Goal: Information Seeking & Learning: Learn about a topic

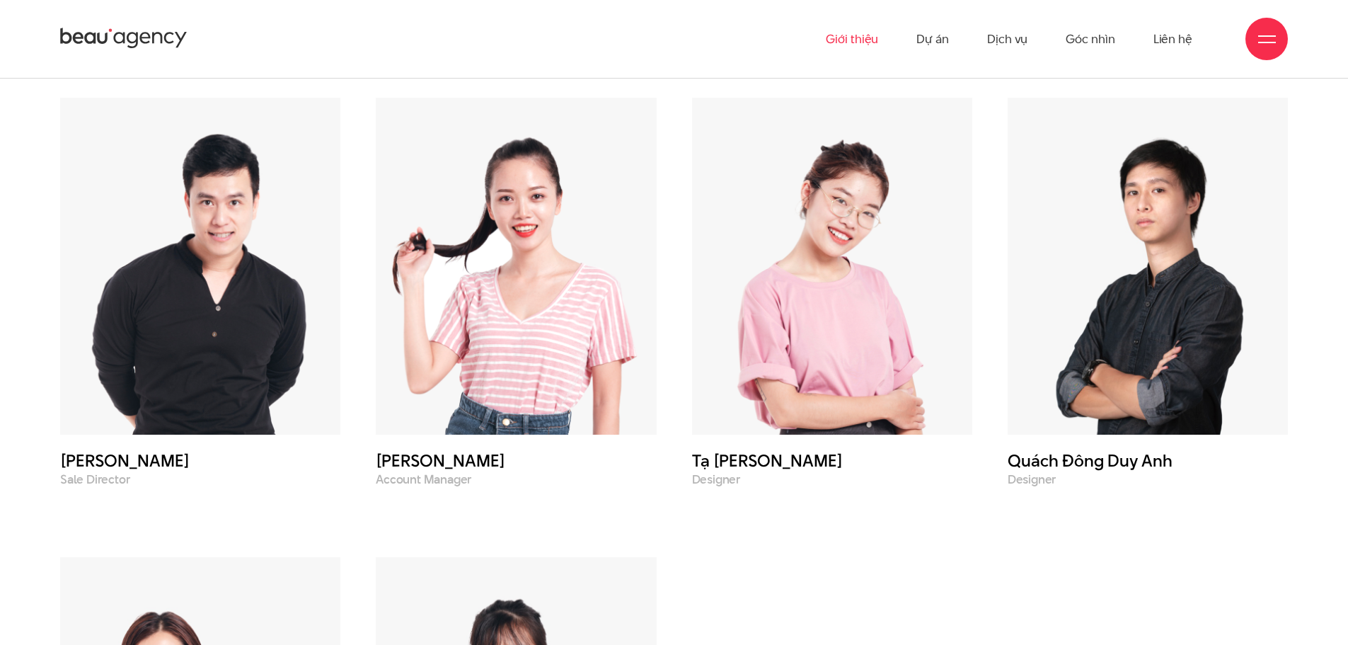
click at [1264, 51] on div at bounding box center [1266, 39] width 42 height 42
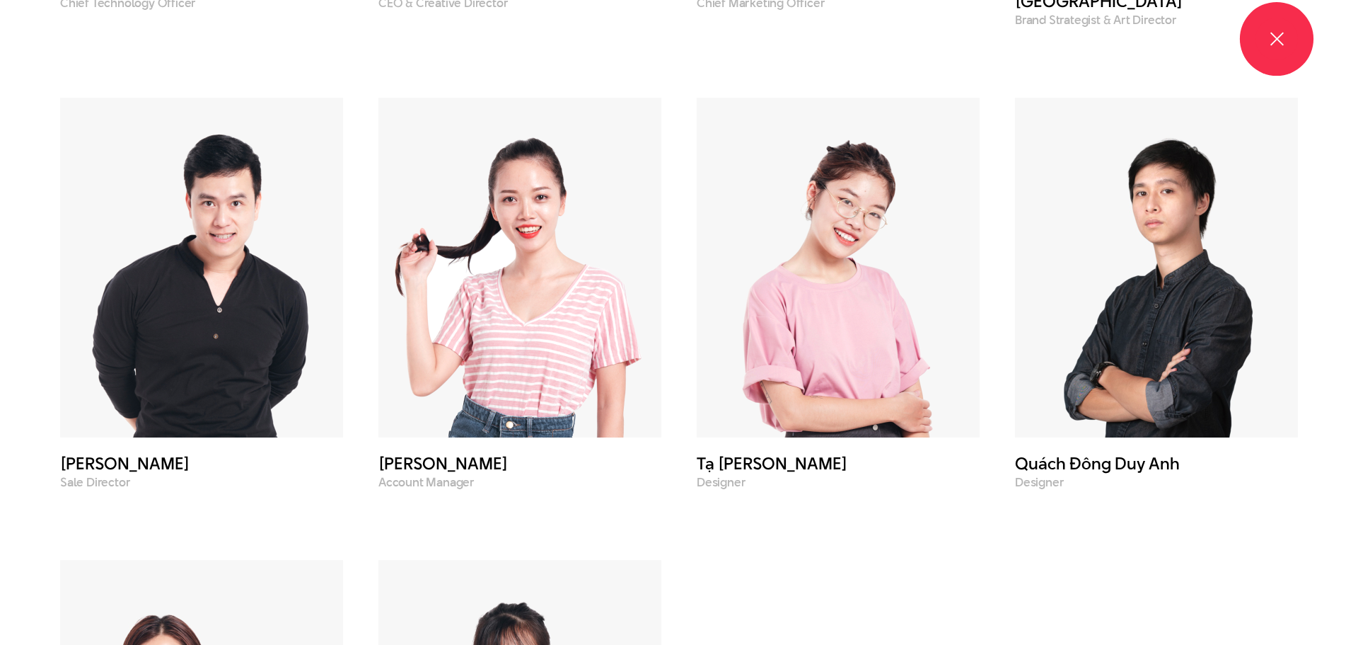
click at [1264, 51] on div at bounding box center [1277, 39] width 42 height 42
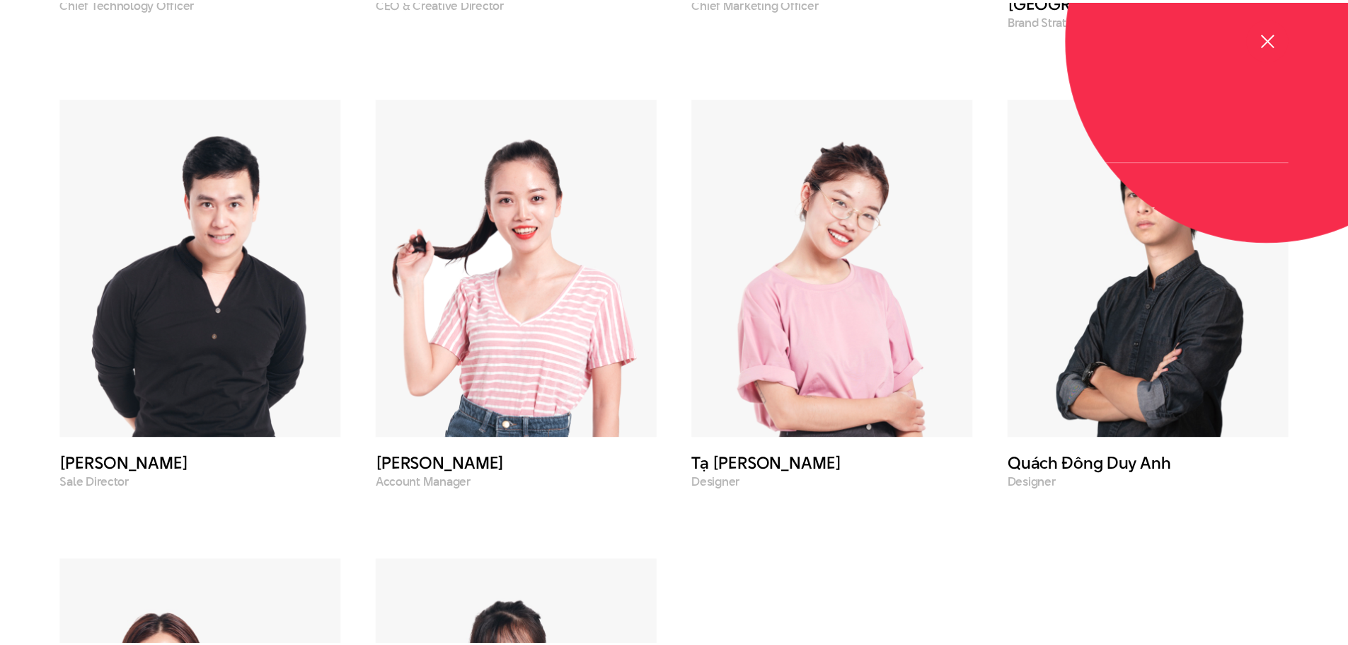
scroll to position [5558, 0]
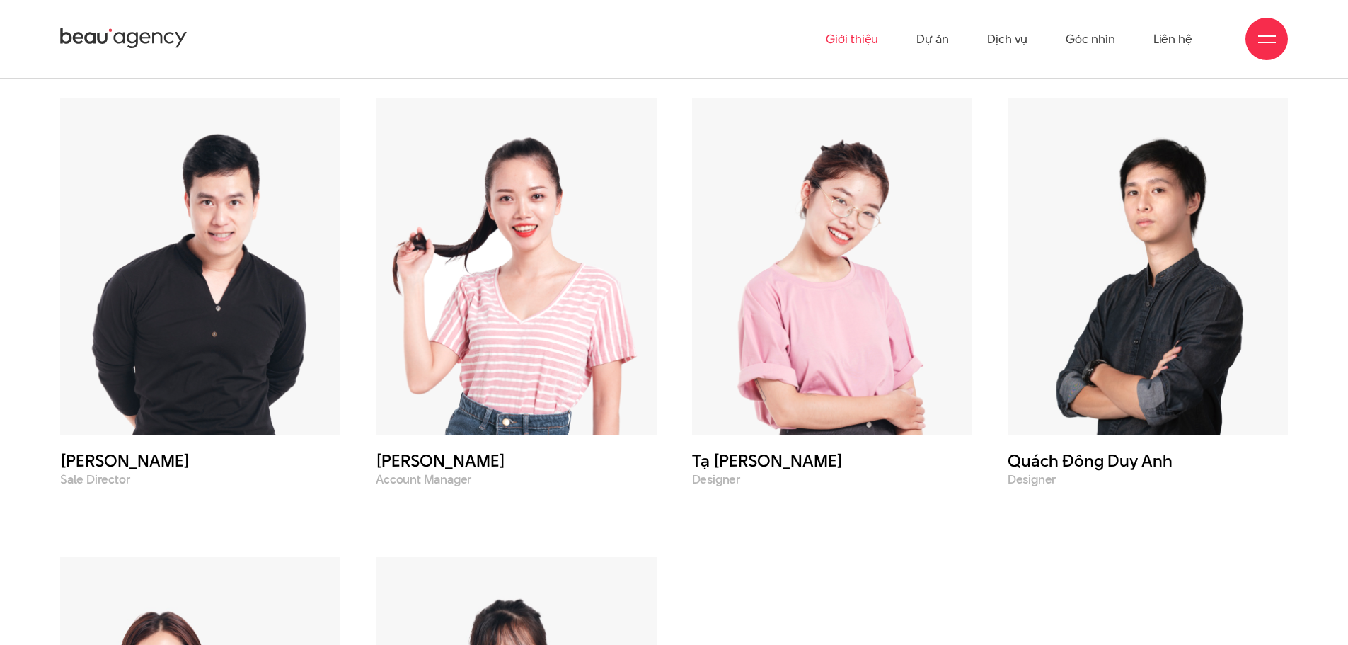
click at [1264, 51] on div at bounding box center [1266, 39] width 42 height 42
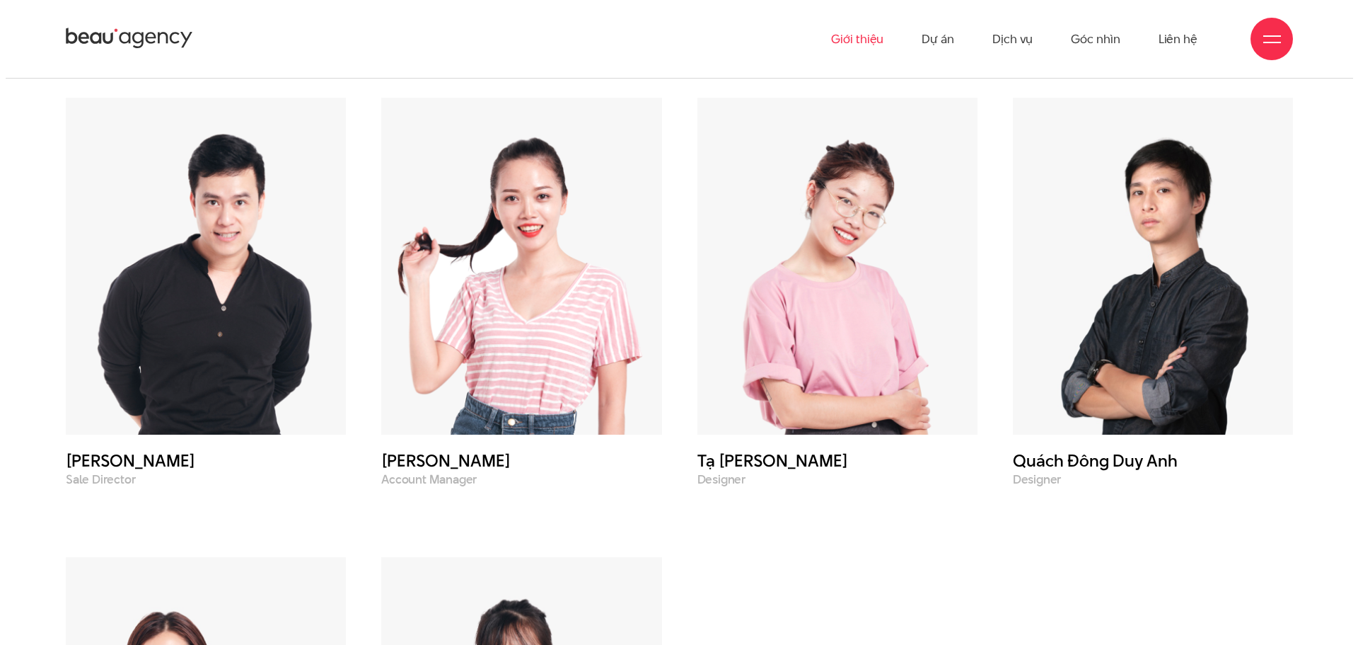
scroll to position [5562, 0]
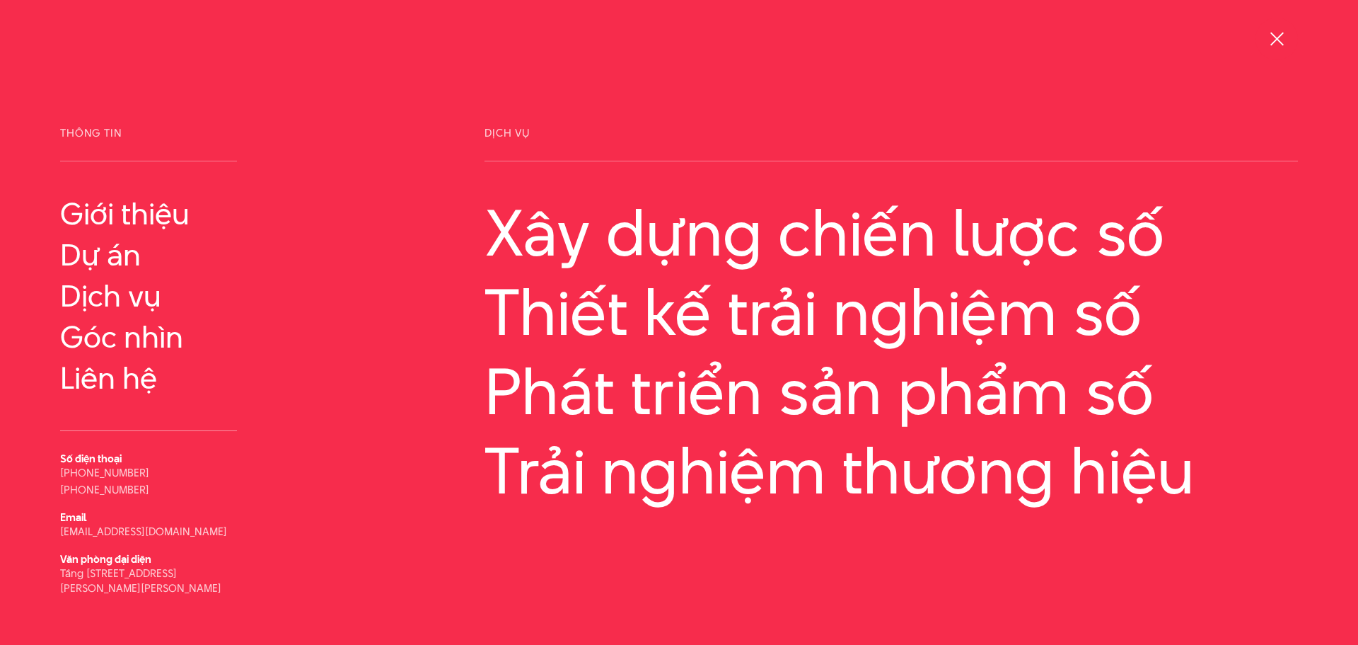
click at [1274, 40] on div at bounding box center [1278, 39] width 18 height 18
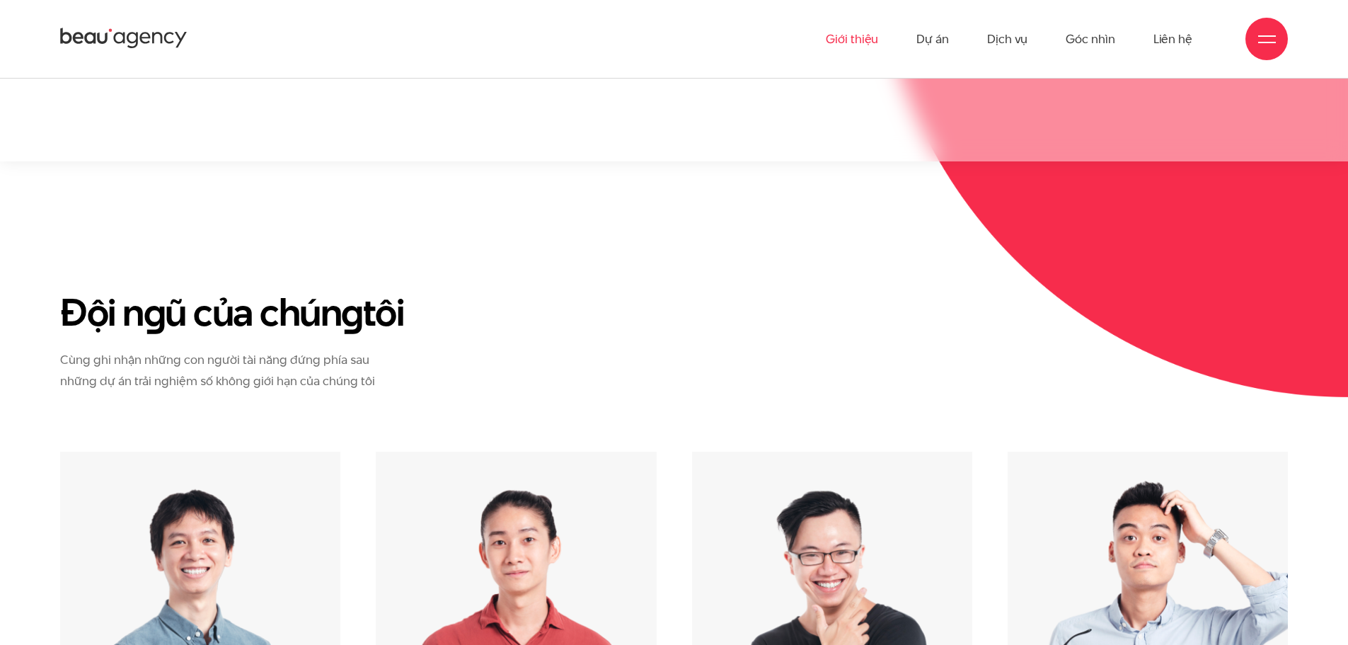
scroll to position [4568, 0]
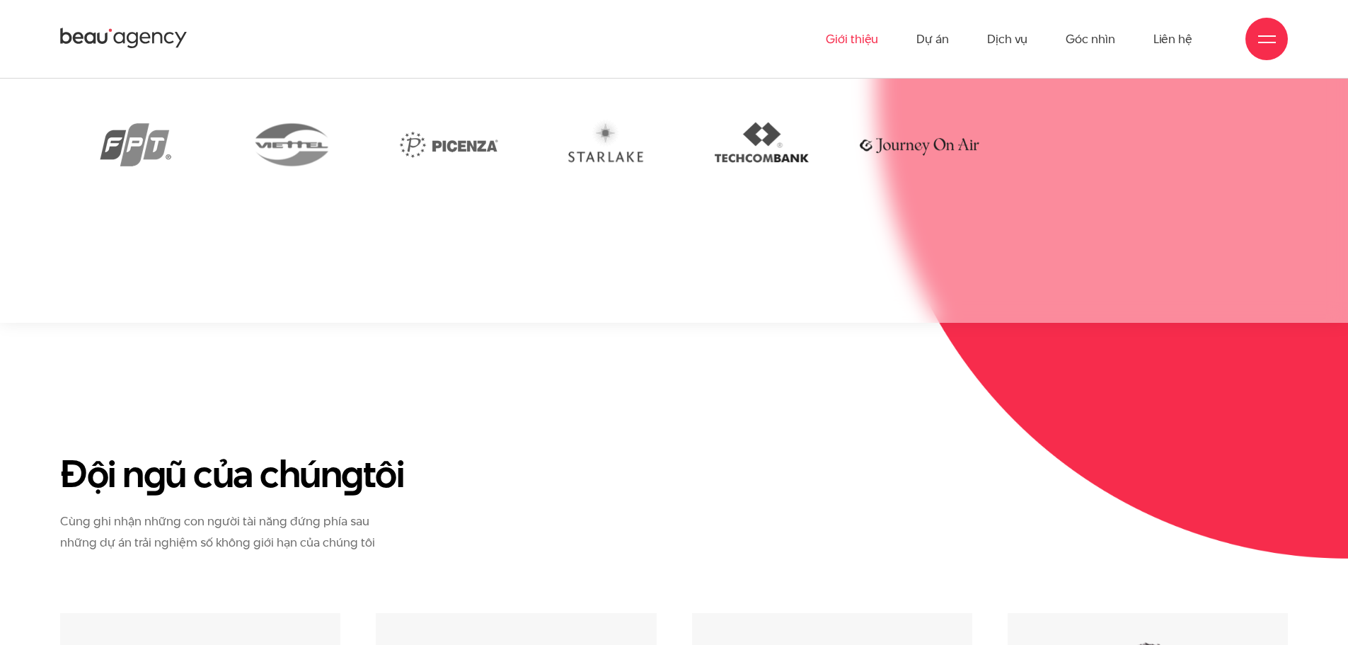
click at [115, 41] on icon at bounding box center [118, 38] width 11 height 11
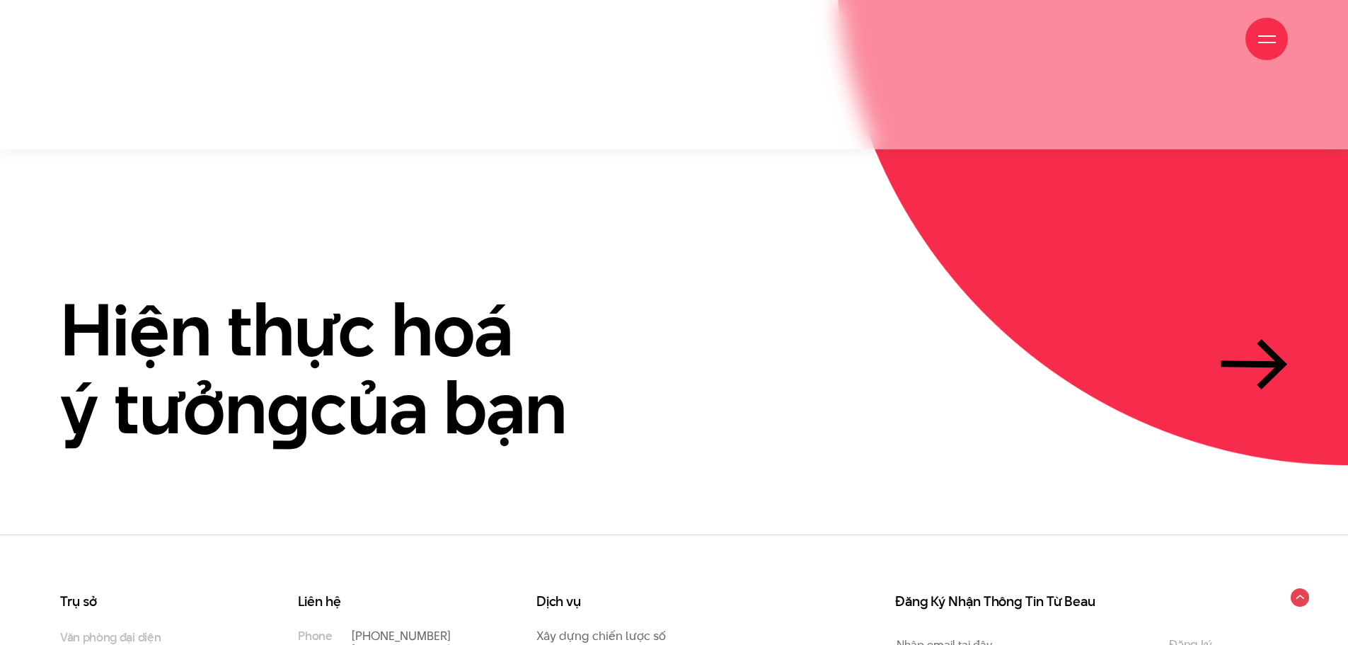
scroll to position [4344, 0]
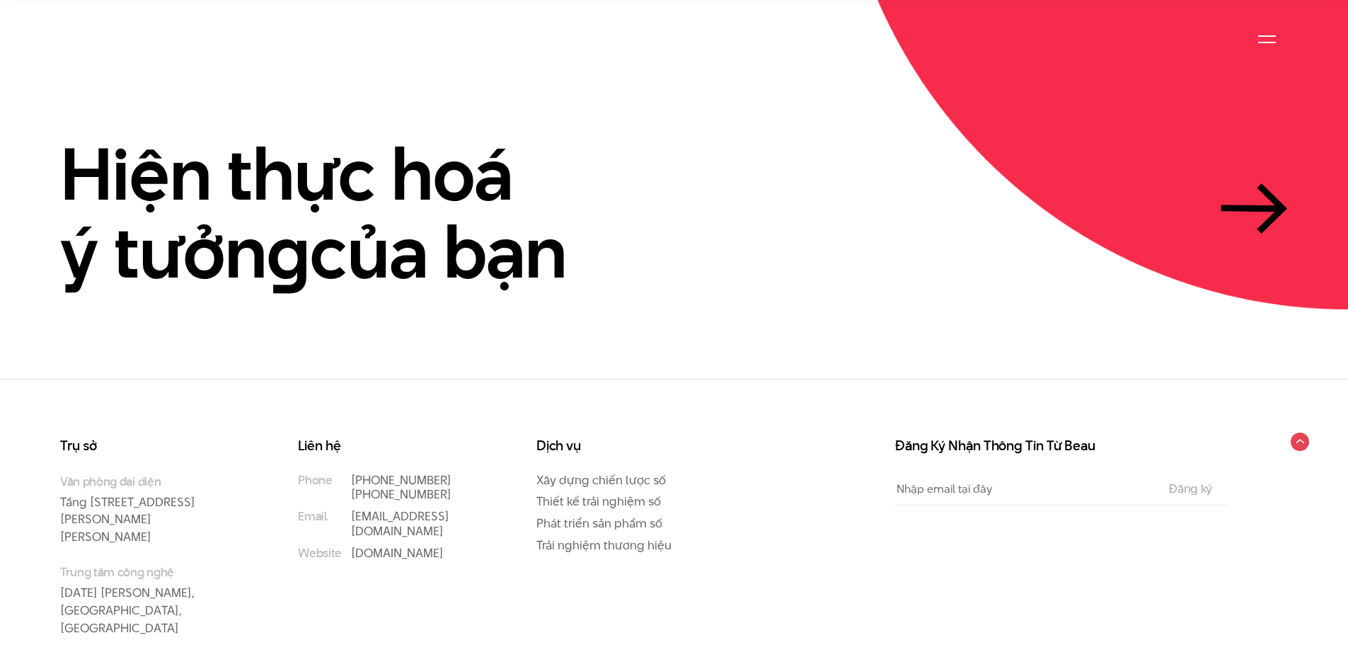
click at [1265, 39] on div at bounding box center [1267, 39] width 18 height 18
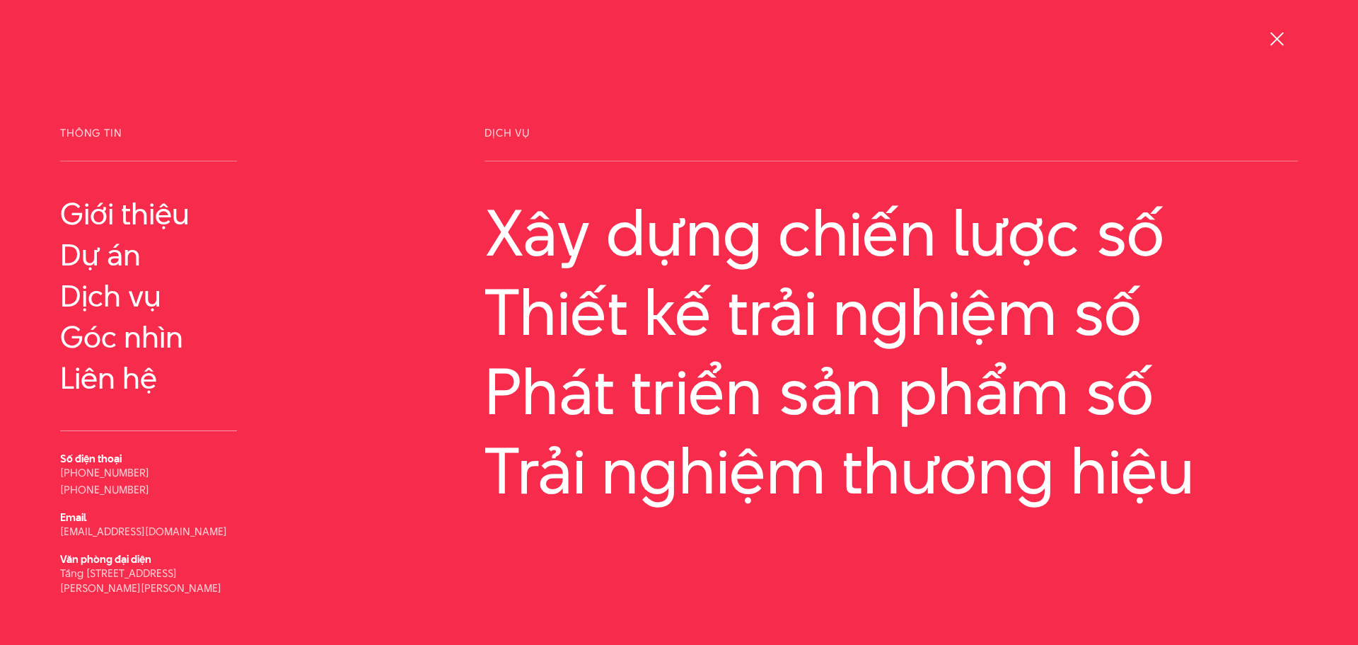
click at [1265, 39] on div at bounding box center [1277, 39] width 42 height 42
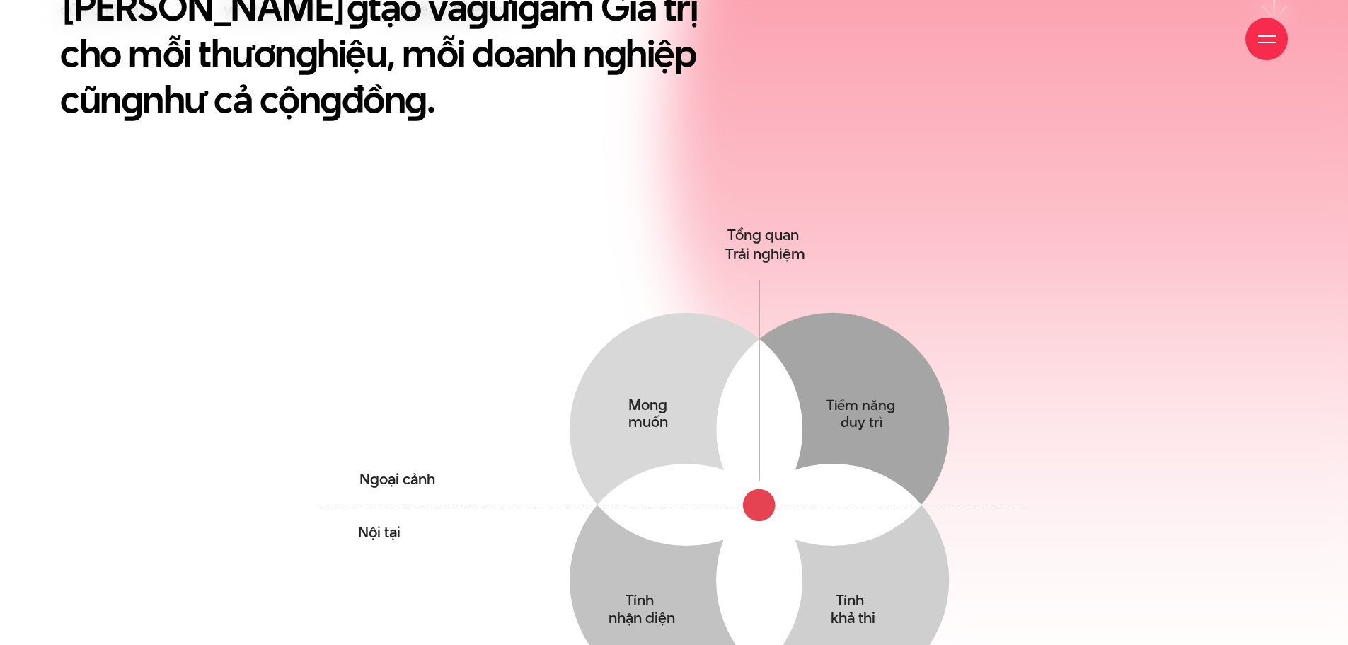
scroll to position [920, 0]
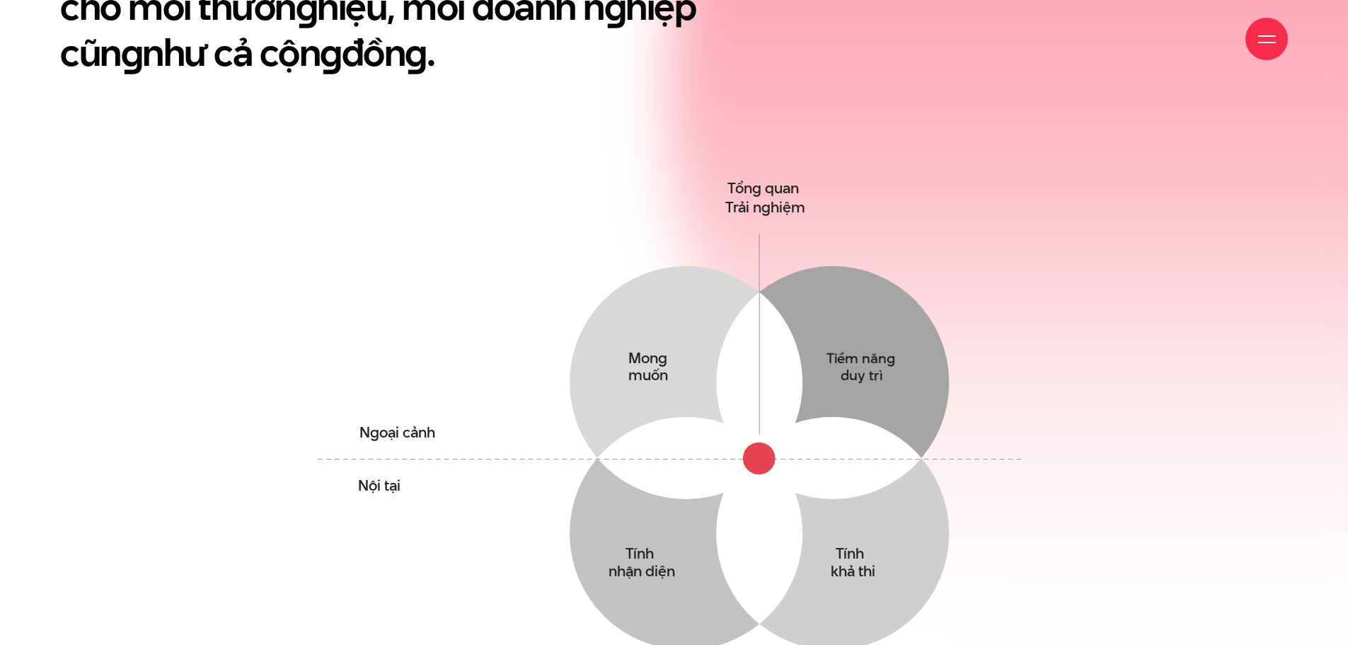
click at [1005, 570] on icon "Mong muốn Thấu hiểu mong muốn yếu tố tác động & Hành vi của khách hàng Tiềm năn…" at bounding box center [673, 455] width 731 height 562
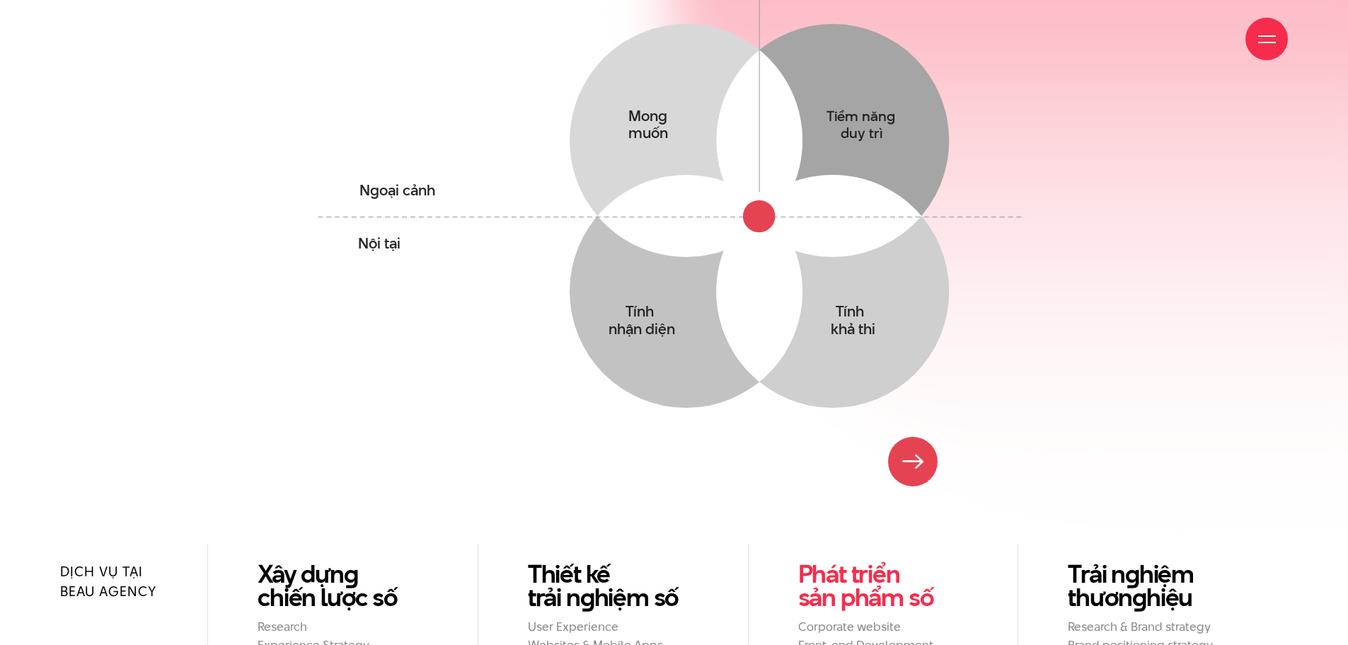
scroll to position [1203, 0]
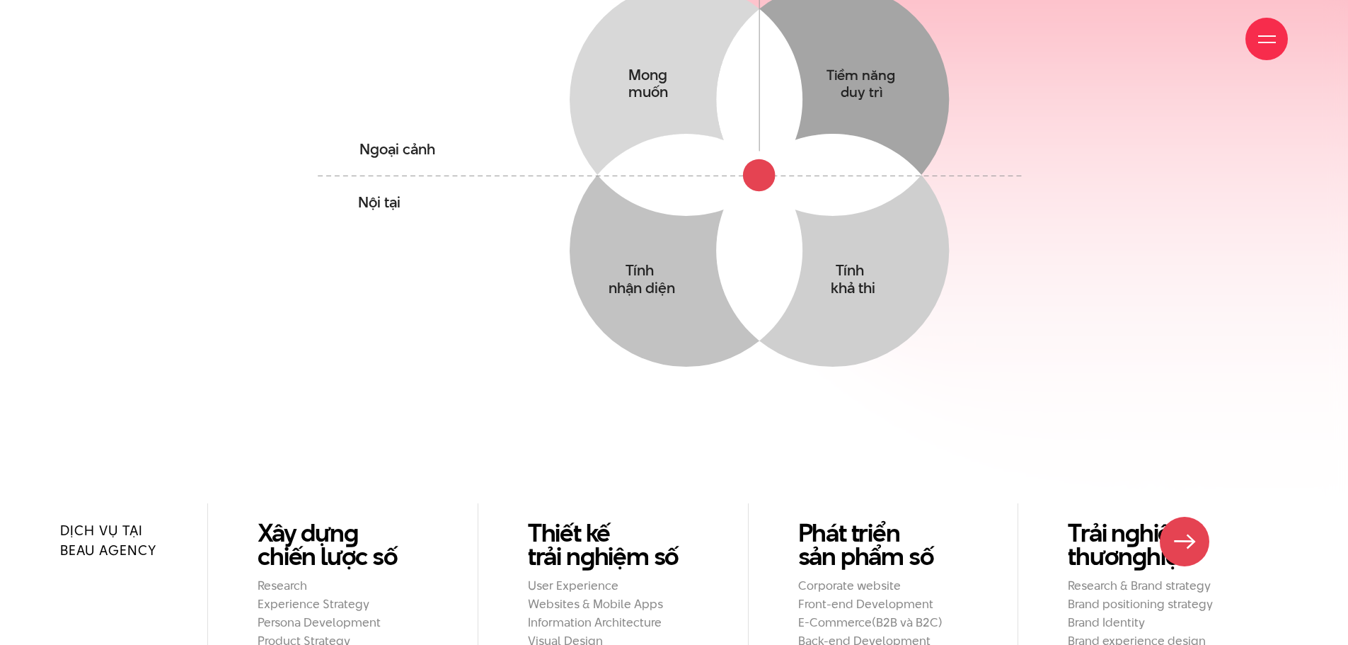
click at [1184, 578] on h2 "Research & Brand strategy" at bounding box center [1153, 585] width 171 height 15
